Goal: Find specific page/section: Find specific page/section

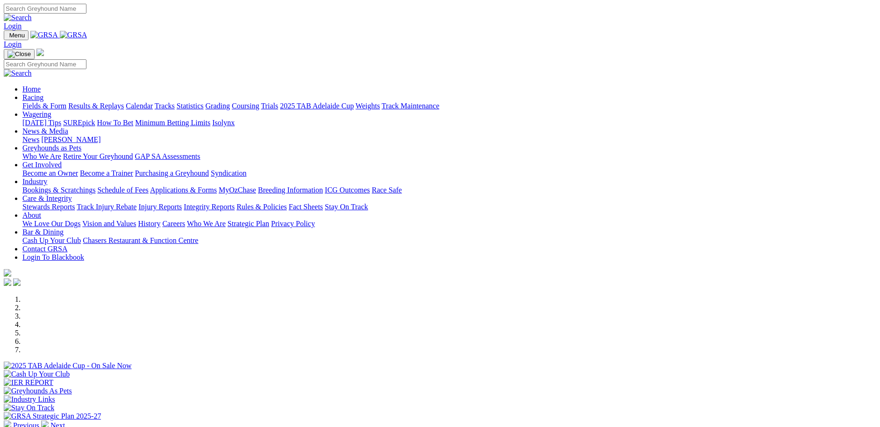
scroll to position [256, 0]
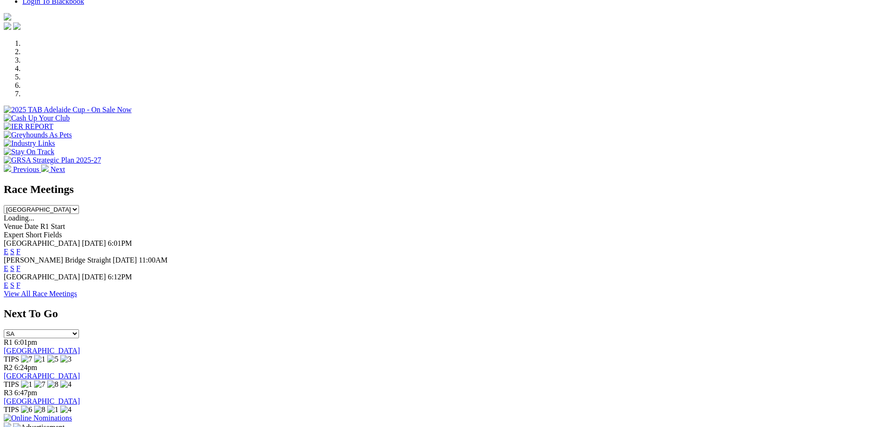
click at [21, 264] on link "F" at bounding box center [18, 268] width 4 height 8
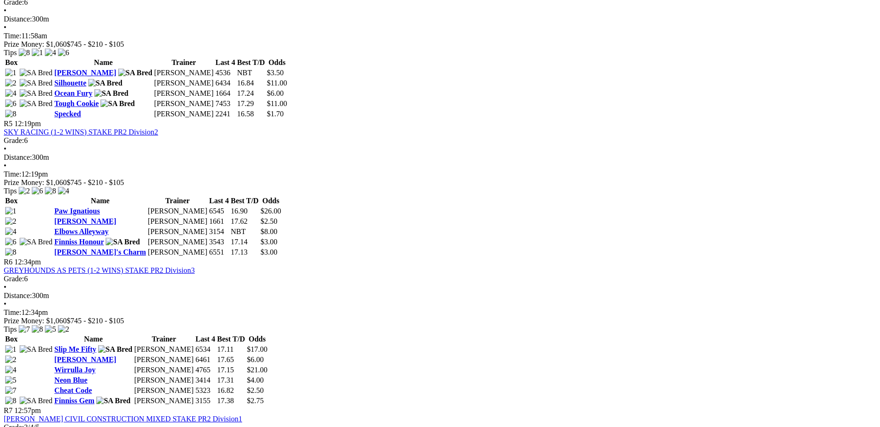
scroll to position [960, 0]
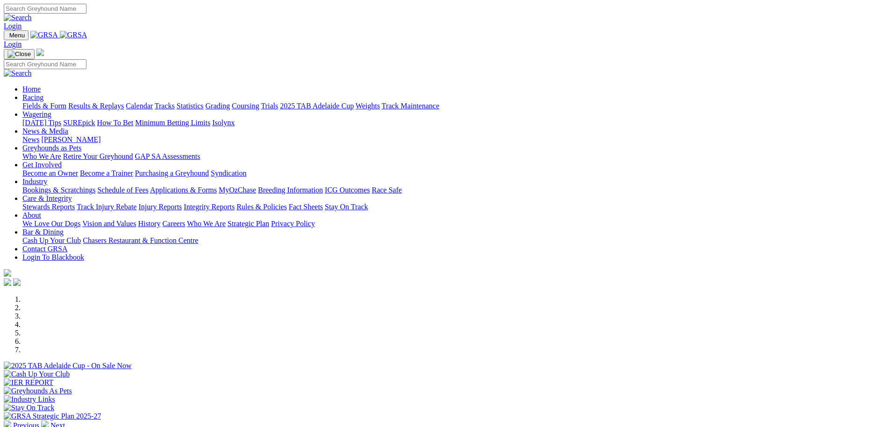
scroll to position [128, 0]
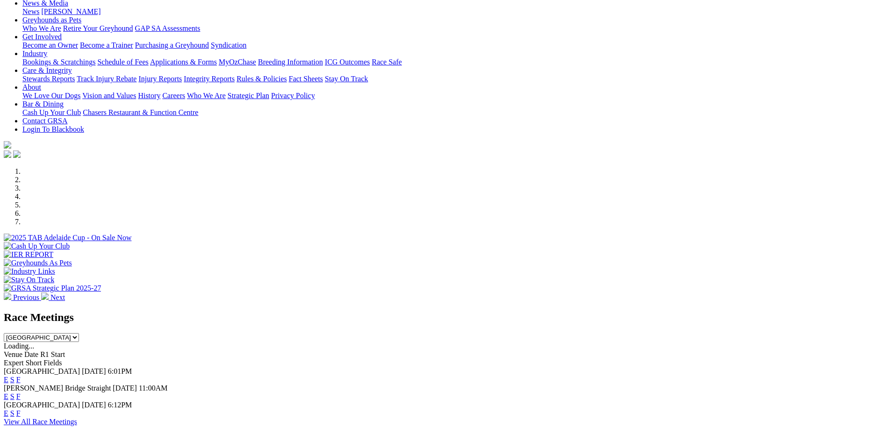
click at [21, 392] on link "F" at bounding box center [18, 396] width 4 height 8
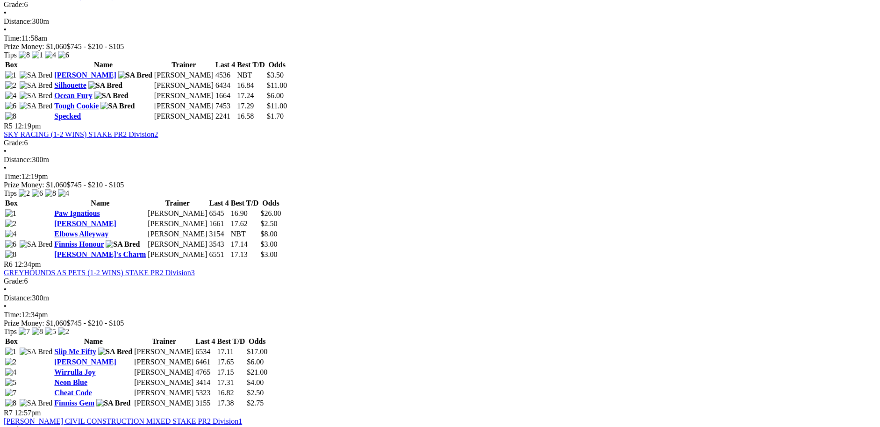
scroll to position [960, 0]
